Goal: Obtain resource: Download file/media

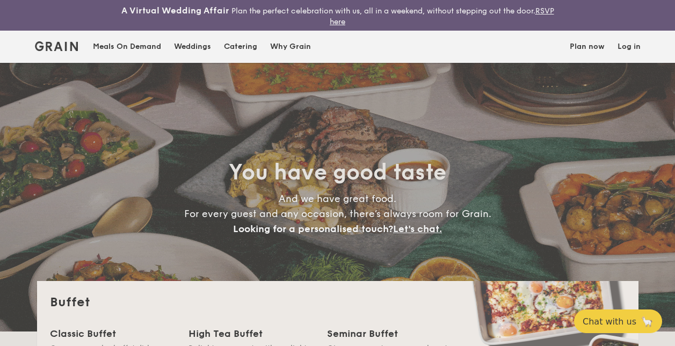
select select
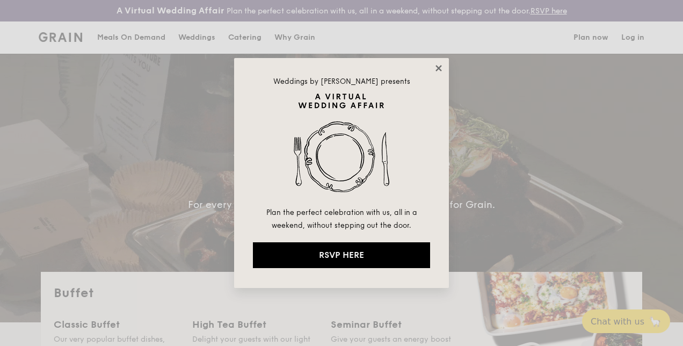
click at [443, 66] on icon at bounding box center [439, 68] width 10 height 10
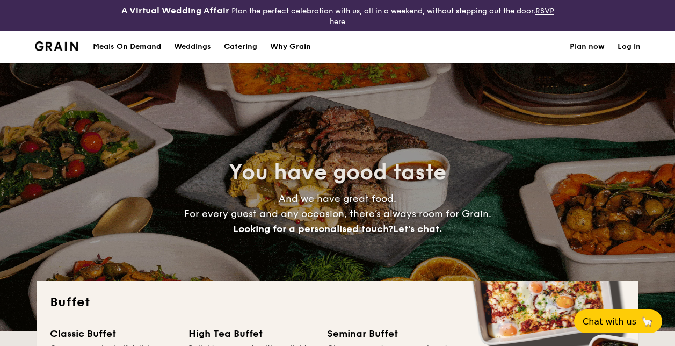
select select
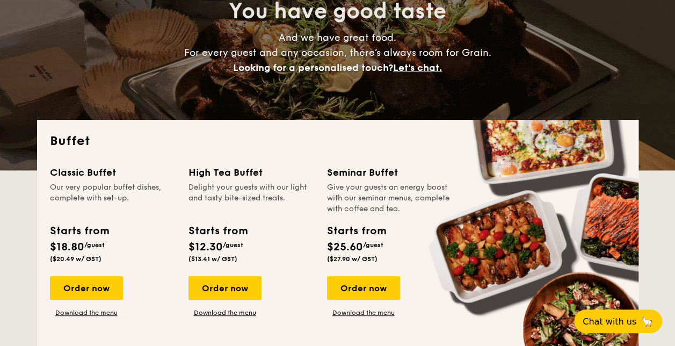
scroll to position [269, 0]
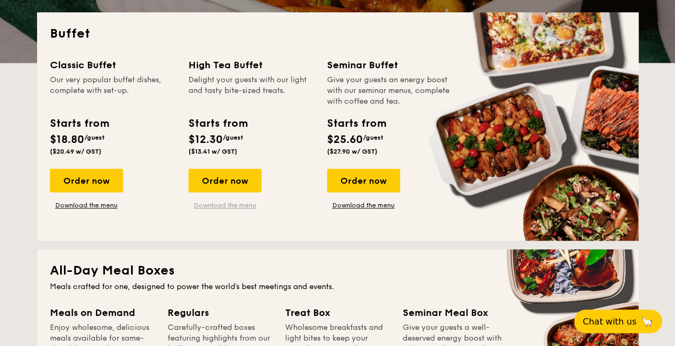
click at [226, 206] on link "Download the menu" at bounding box center [225, 205] width 73 height 9
